Goal: Task Accomplishment & Management: Manage account settings

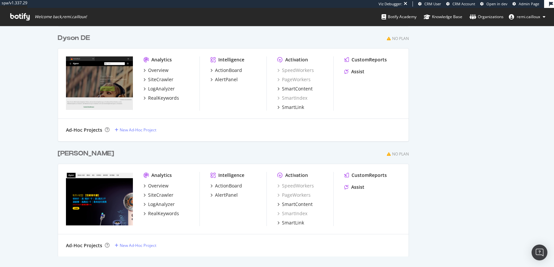
click at [80, 153] on div "Dyson TW" at bounding box center [86, 154] width 56 height 10
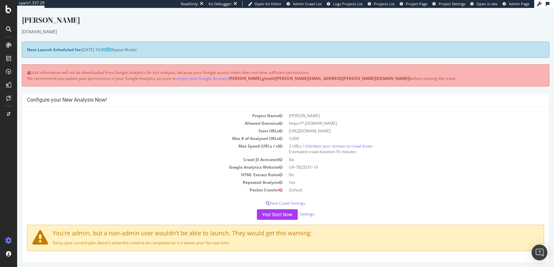
click at [420, 5] on span "Project Page" at bounding box center [416, 3] width 21 height 5
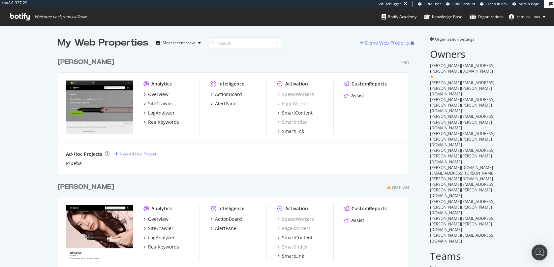
click at [70, 64] on div "Dyson ES" at bounding box center [86, 62] width 56 height 10
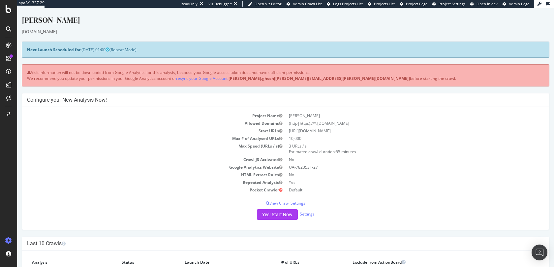
click at [421, 4] on span "Project Page" at bounding box center [416, 3] width 21 height 5
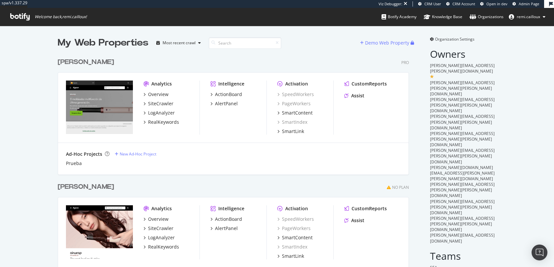
scroll to position [1797, 357]
click at [70, 69] on div "Dyson ES Pro Analytics Overview SiteCrawler LogAnalyzer RealKeywords Intelligen…" at bounding box center [236, 111] width 357 height 125
click at [73, 62] on div "[PERSON_NAME] ES" at bounding box center [86, 62] width 56 height 10
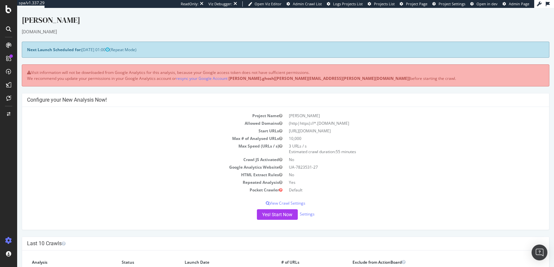
click at [419, 4] on span "Project Page" at bounding box center [416, 3] width 21 height 5
click at [420, 2] on span "Project Page" at bounding box center [416, 3] width 21 height 5
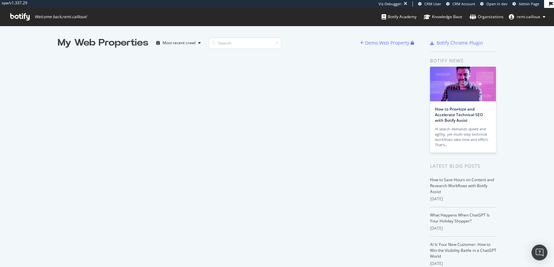
click at [296, 78] on div "My Web Properties Most recent crawl Demo Web Property" at bounding box center [240, 181] width 365 height 290
click at [486, 17] on div "Organizations" at bounding box center [487, 17] width 34 height 7
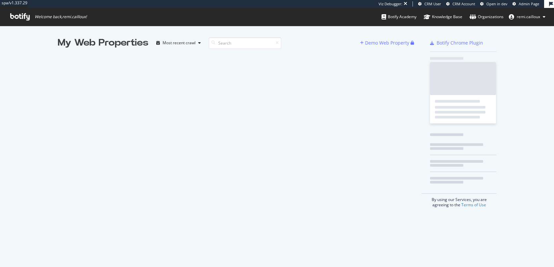
scroll to position [267, 554]
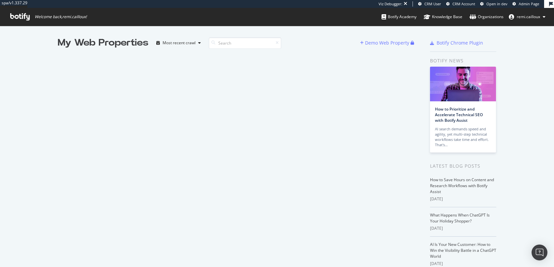
click at [241, 70] on div "My Web Properties Most recent crawl Demo Web Property" at bounding box center [240, 181] width 365 height 290
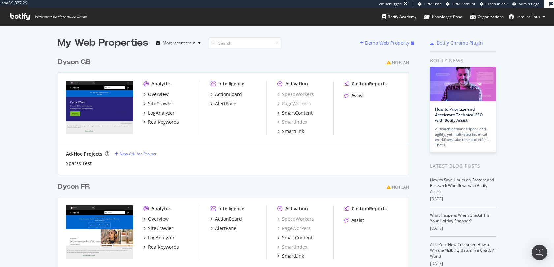
click at [83, 62] on div "Dyson GB" at bounding box center [74, 62] width 33 height 10
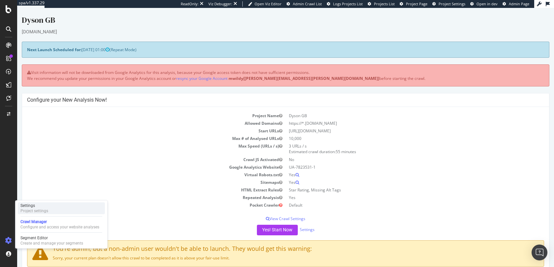
click at [28, 210] on div "Project settings" at bounding box center [34, 210] width 28 height 5
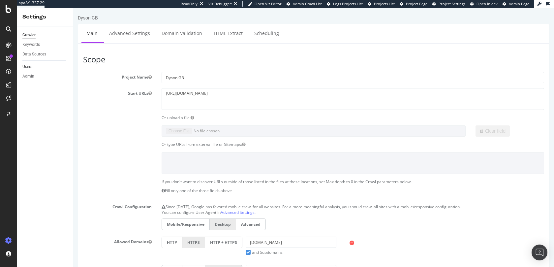
click at [38, 65] on link "Users" at bounding box center [45, 66] width 46 height 7
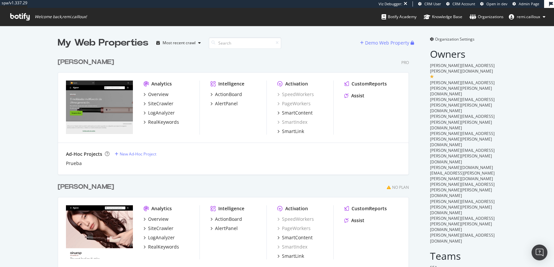
scroll to position [1797, 357]
click at [460, 37] on span "Organization Settings" at bounding box center [455, 39] width 40 height 6
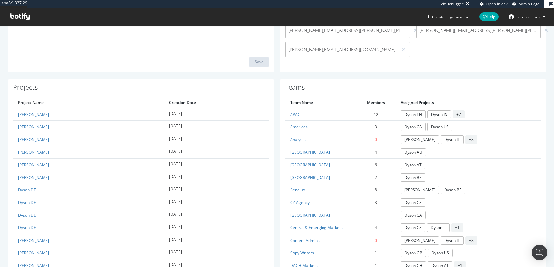
scroll to position [173, 0]
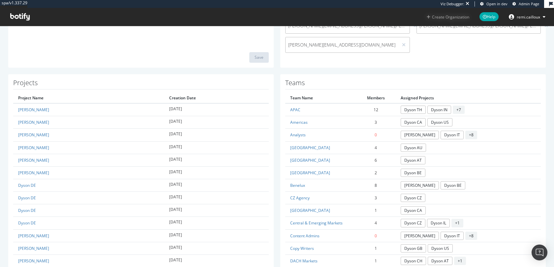
click at [454, 18] on button "Create Organization" at bounding box center [448, 17] width 43 height 6
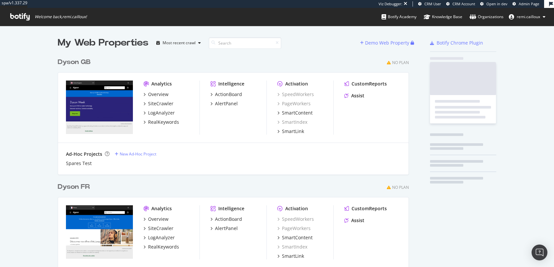
scroll to position [356, 357]
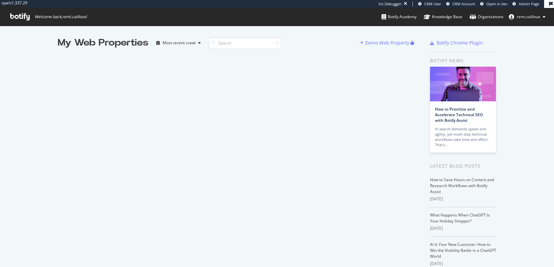
scroll to position [267, 554]
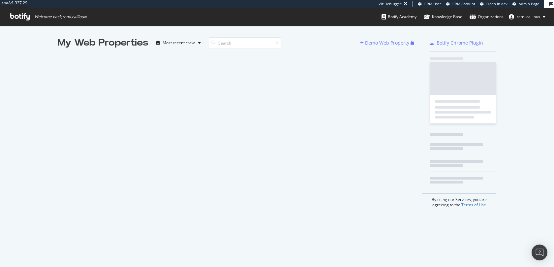
scroll to position [267, 554]
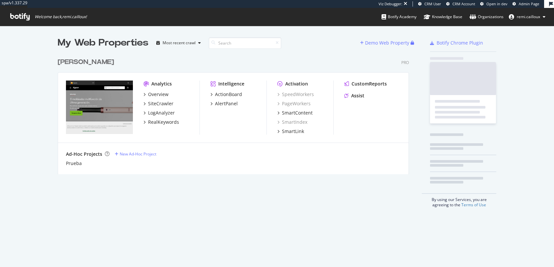
scroll to position [125, 357]
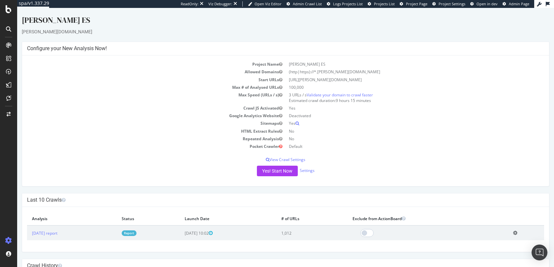
click at [43, 21] on div "[PERSON_NAME] ES" at bounding box center [286, 22] width 528 height 14
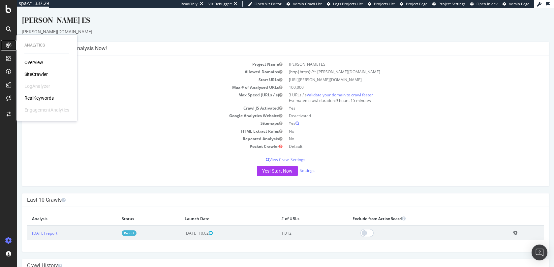
click at [12, 45] on div at bounding box center [8, 45] width 11 height 11
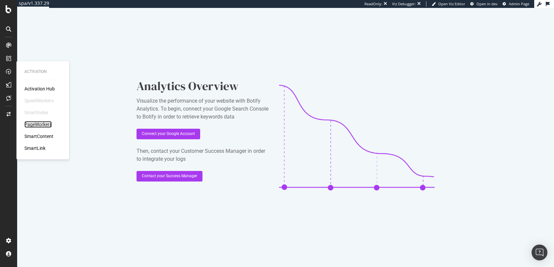
click at [46, 124] on div "PageWorkers" at bounding box center [37, 124] width 27 height 7
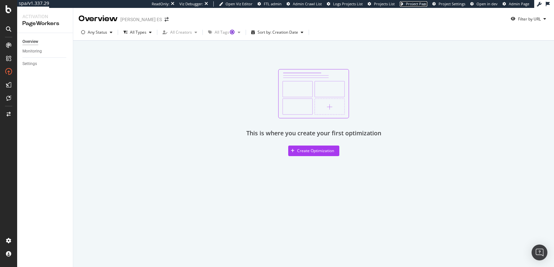
click at [423, 4] on span "Project Page" at bounding box center [416, 3] width 21 height 5
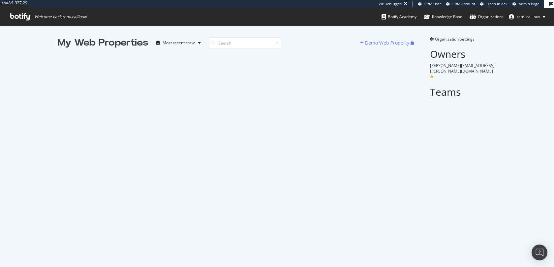
scroll to position [267, 554]
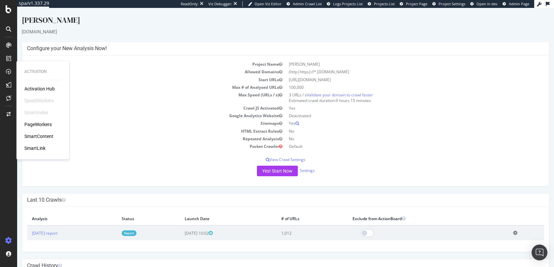
click at [215, 14] on body "Dyson ES [DOMAIN_NAME] × × Configure your New Analysis Now! Project Name [PERSO…" at bounding box center [285, 163] width 537 height 310
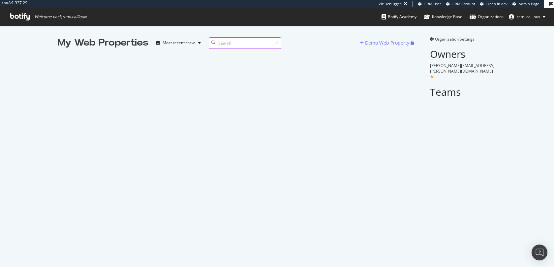
scroll to position [267, 554]
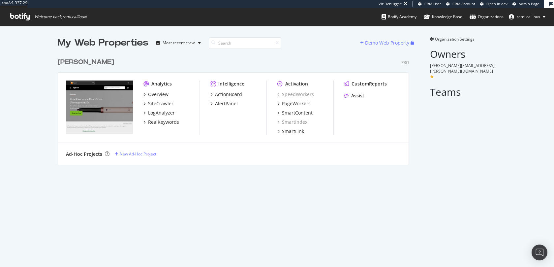
scroll to position [115, 357]
drag, startPoint x: 491, startPoint y: 63, endPoint x: 428, endPoint y: 66, distance: 63.1
click at [428, 66] on div "Organization Settings Owners filippo.vergani@dyson.com Teams" at bounding box center [459, 100] width 74 height 129
copy span "[PERSON_NAME][EMAIL_ADDRESS][PERSON_NAME][DOMAIN_NAME]"
click at [446, 123] on div "Organization Settings Owners filippo.vergani@dyson.com Teams" at bounding box center [459, 100] width 74 height 129
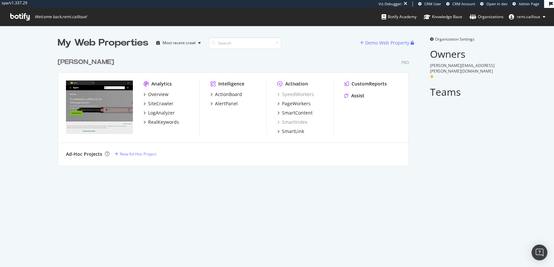
click at [71, 55] on div "Dyson ES Pro Analytics Overview SiteCrawler LogAnalyzer RealKeywords Intelligen…" at bounding box center [236, 106] width 357 height 115
click at [71, 61] on div "[PERSON_NAME]" at bounding box center [86, 62] width 56 height 10
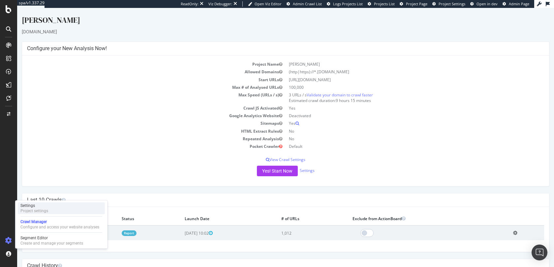
click at [32, 210] on div "Project settings" at bounding box center [34, 210] width 28 height 5
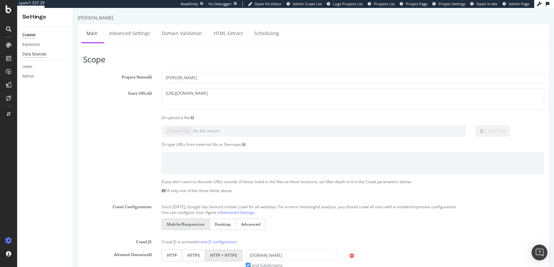
click at [35, 53] on div "Data Sources" at bounding box center [34, 54] width 24 height 7
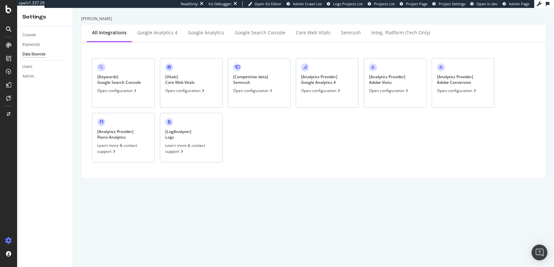
click at [128, 96] on div "[ Keywords ] Google Search Console Open configuration" at bounding box center [123, 82] width 63 height 49
click at [331, 93] on div "Open configuration" at bounding box center [321, 91] width 41 height 6
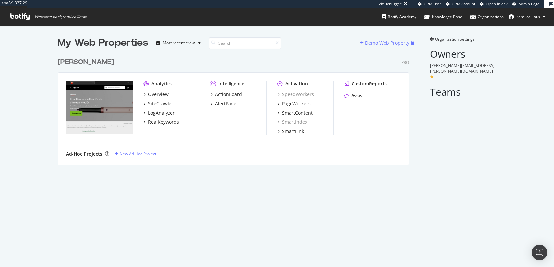
scroll to position [115, 357]
